Goal: Task Accomplishment & Management: Complete application form

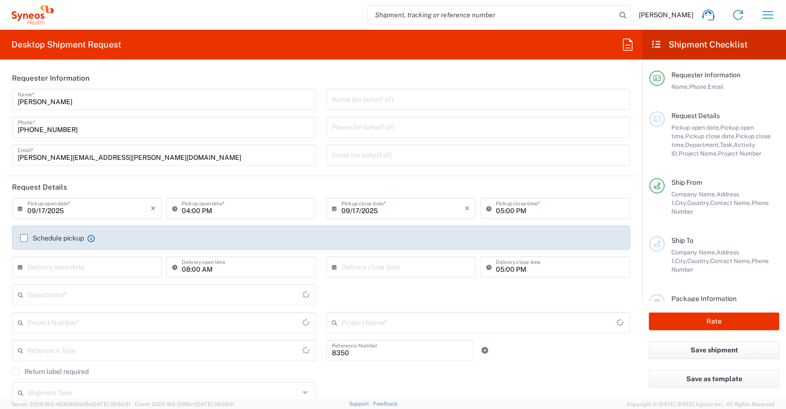
type input "Department"
type input "[GEOGRAPHIC_DATA]"
type input "Syneos Health Clinical [GEOGRAPHIC_DATA]"
